Goal: Find specific fact: Find specific fact

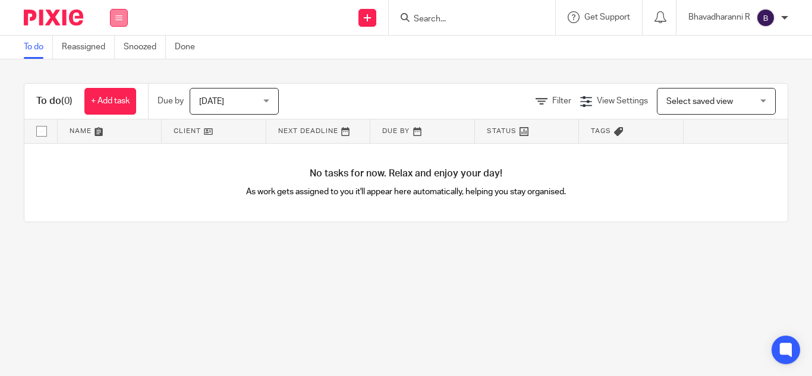
click at [116, 14] on icon at bounding box center [118, 17] width 7 height 7
click at [113, 86] on link "Clients" at bounding box center [116, 90] width 26 height 8
click at [424, 15] on input "Search" at bounding box center [465, 19] width 107 height 11
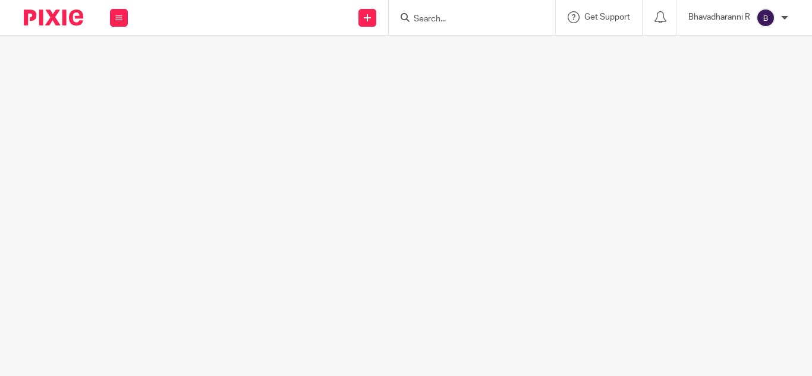
click at [423, 20] on input "Search" at bounding box center [465, 19] width 107 height 11
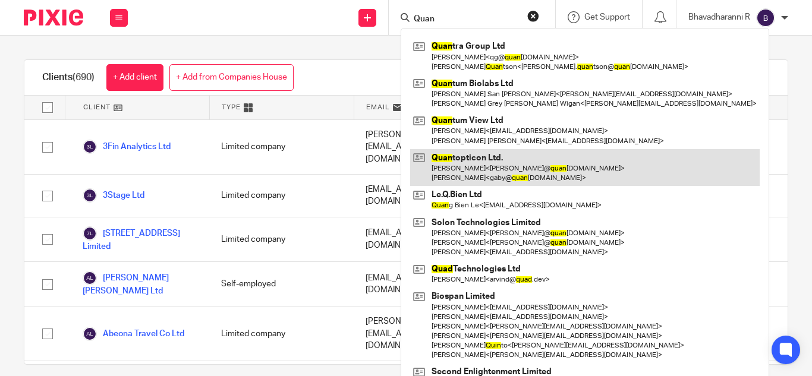
type input "Quan"
click at [475, 160] on link at bounding box center [584, 167] width 349 height 37
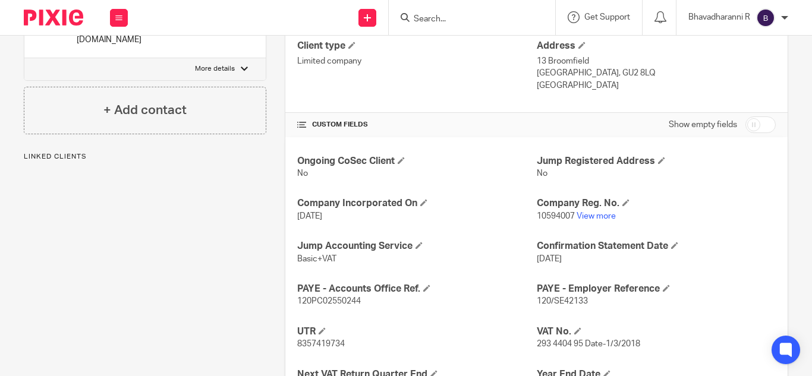
scroll to position [334, 0]
click at [556, 298] on span "120/SE42133" at bounding box center [562, 301] width 51 height 8
copy p "120/SE42133"
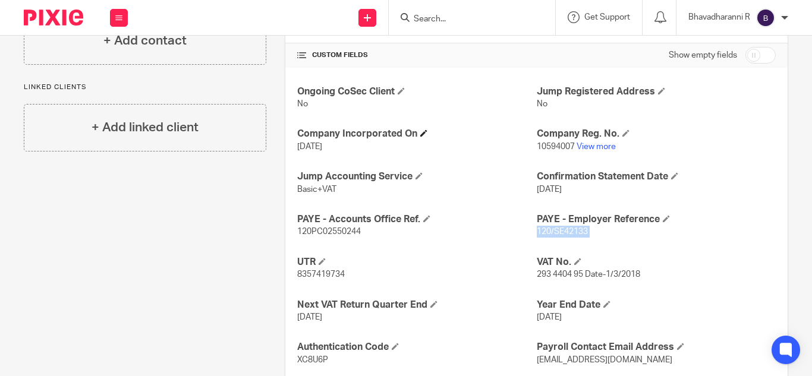
scroll to position [406, 0]
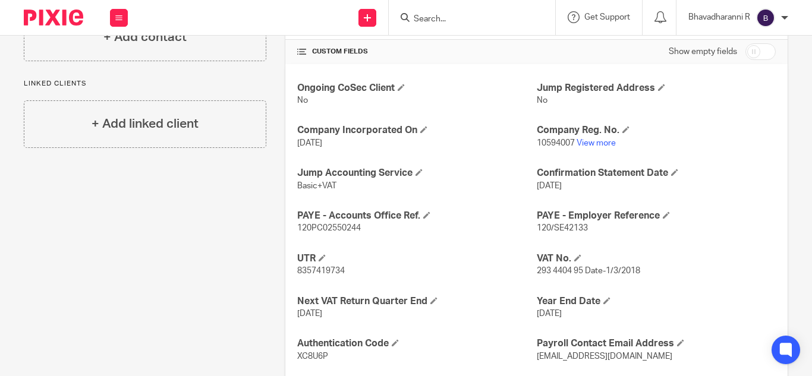
click at [329, 234] on p "120PC02550244" at bounding box center [416, 228] width 239 height 12
click at [329, 226] on span "120PC02550244" at bounding box center [329, 228] width 64 height 8
copy span "120PC02550244"
